Goal: Transaction & Acquisition: Purchase product/service

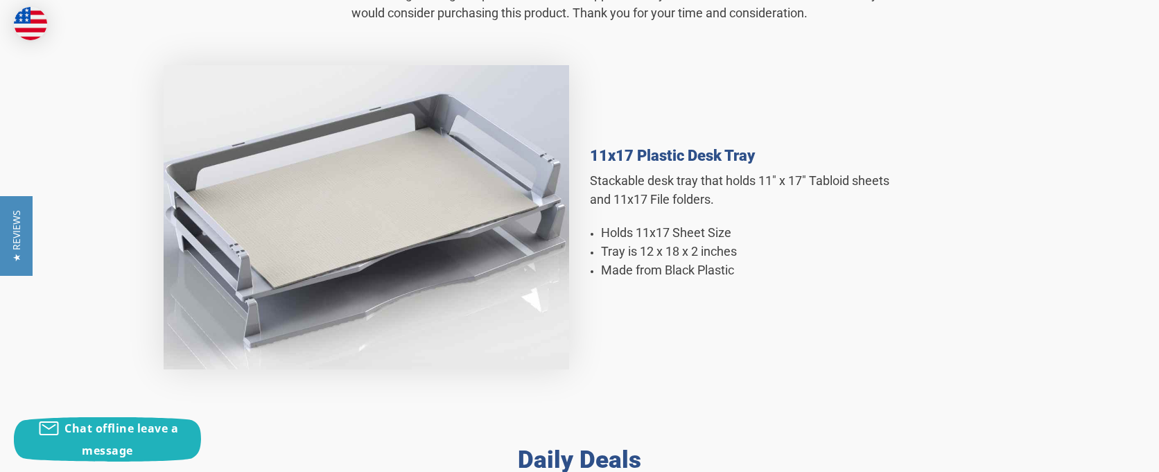
scroll to position [879, 0]
click at [677, 157] on h4 "11x17 Plastic Desk Tray" at bounding box center [746, 156] width 312 height 17
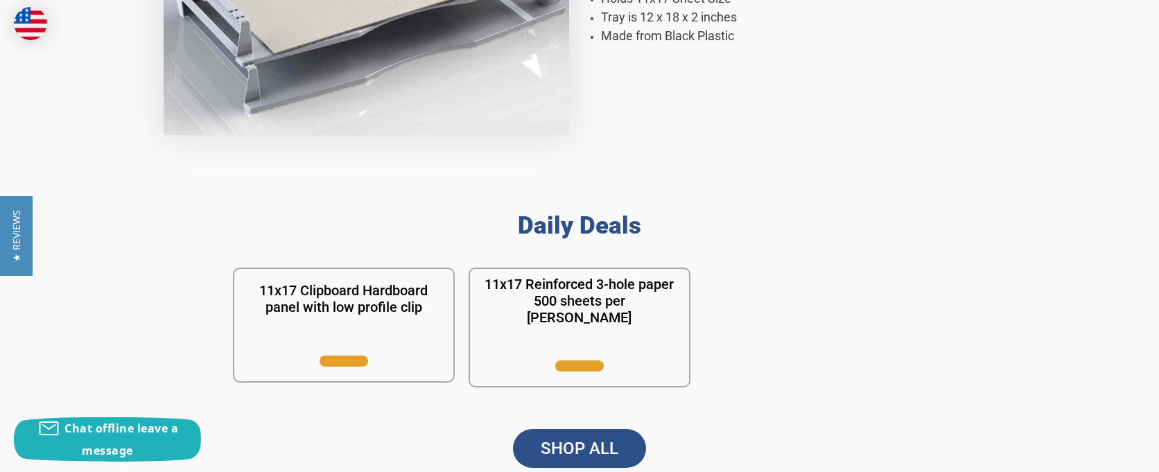
scroll to position [1326, 0]
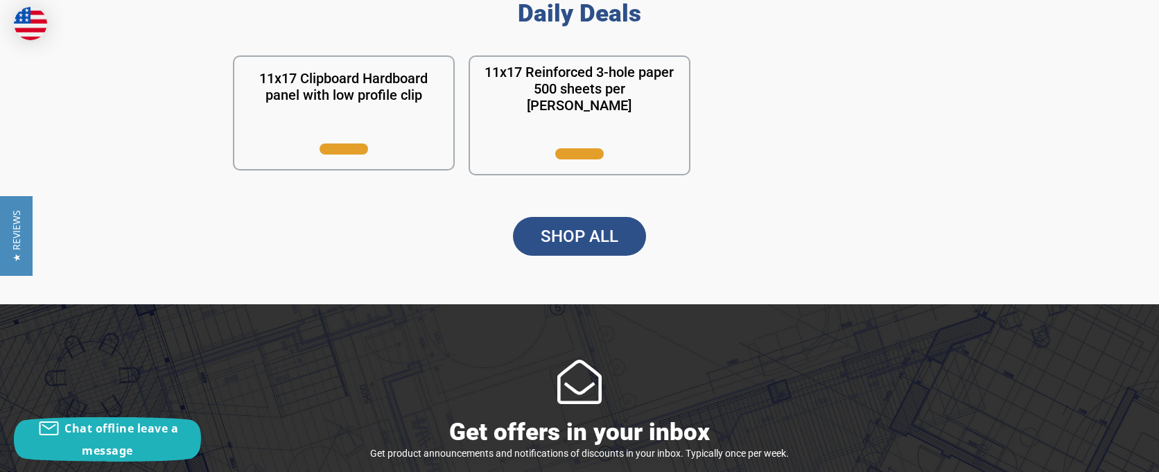
click at [599, 235] on link "SHOP ALL" at bounding box center [579, 236] width 133 height 39
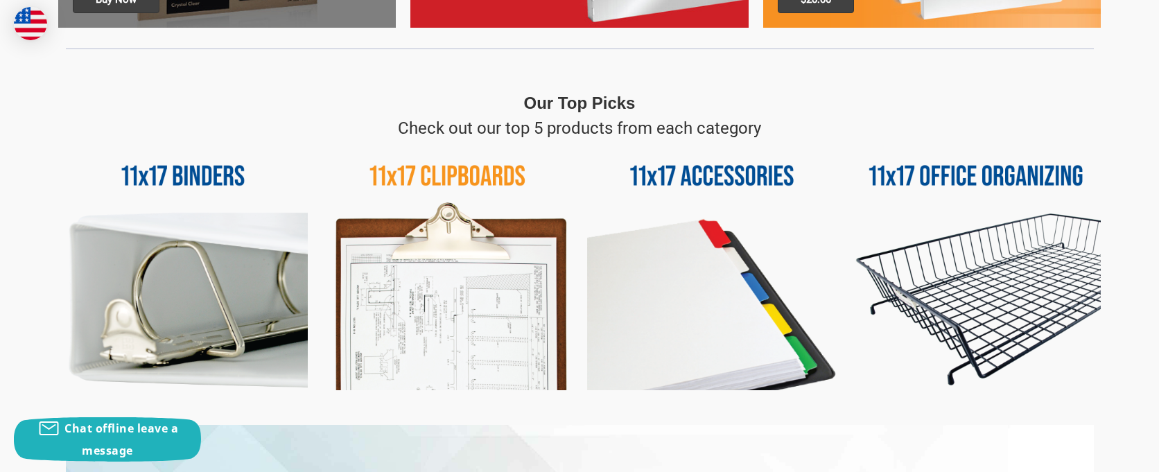
scroll to position [618, 0]
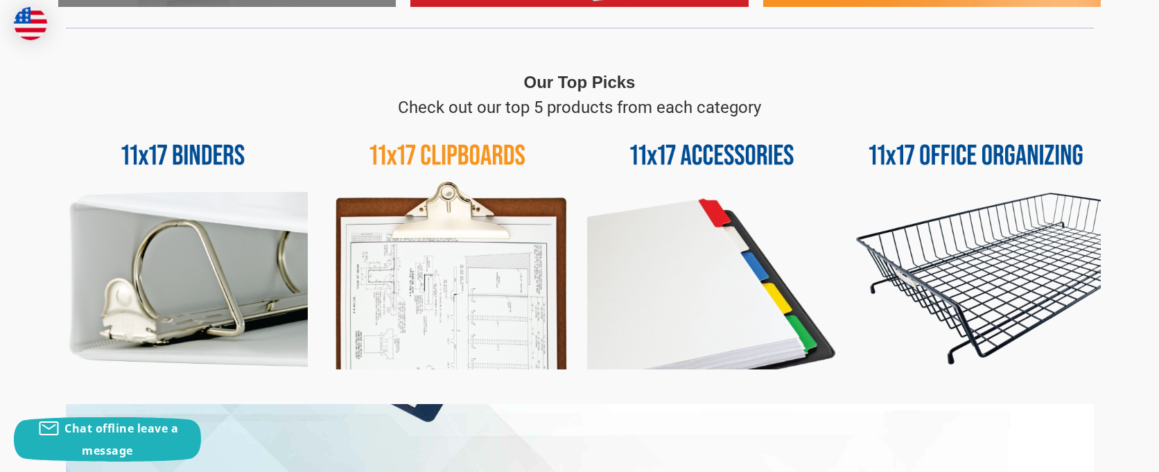
click at [957, 151] on img at bounding box center [976, 245] width 250 height 250
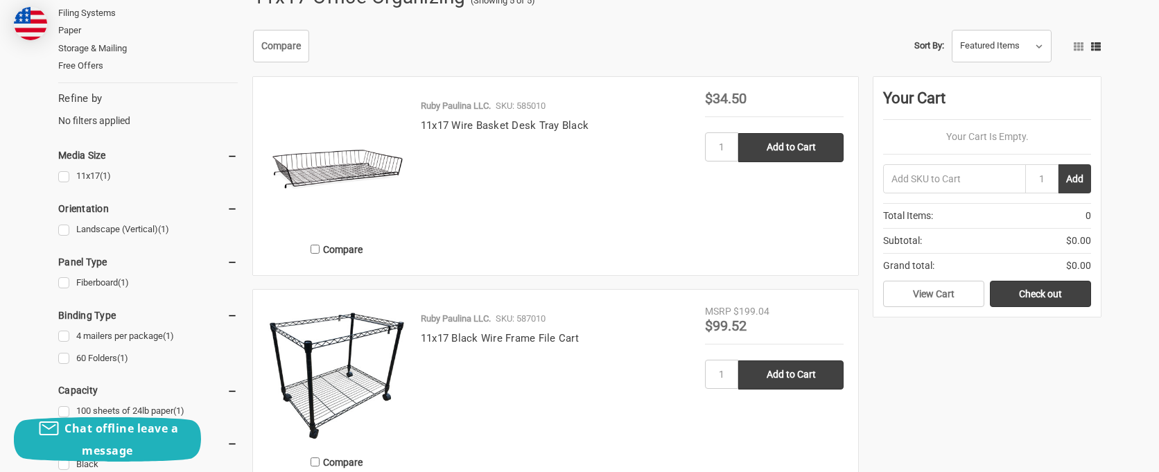
scroll to position [253, 0]
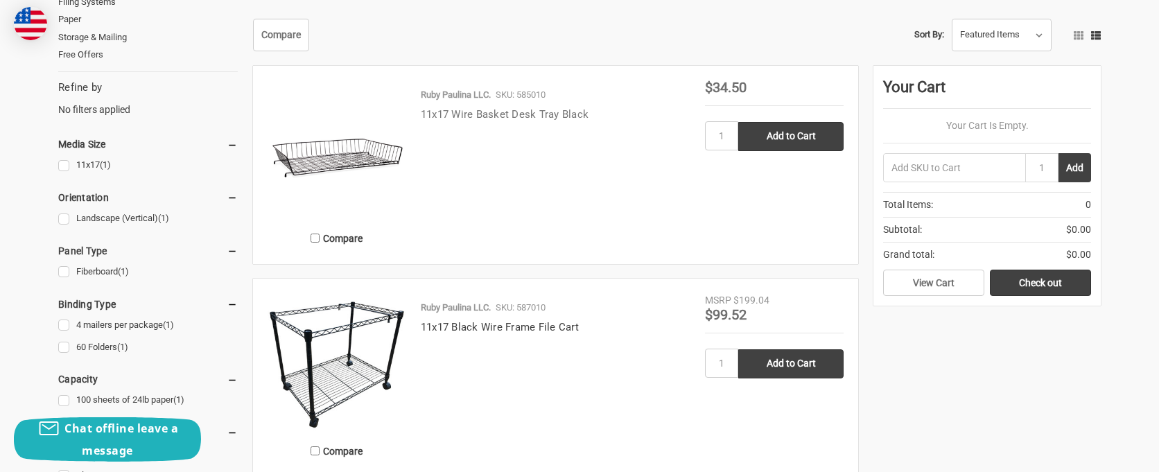
click at [494, 110] on link "11x17 Wire Basket Desk Tray Black" at bounding box center [505, 114] width 168 height 12
